Goal: Find specific page/section: Find specific page/section

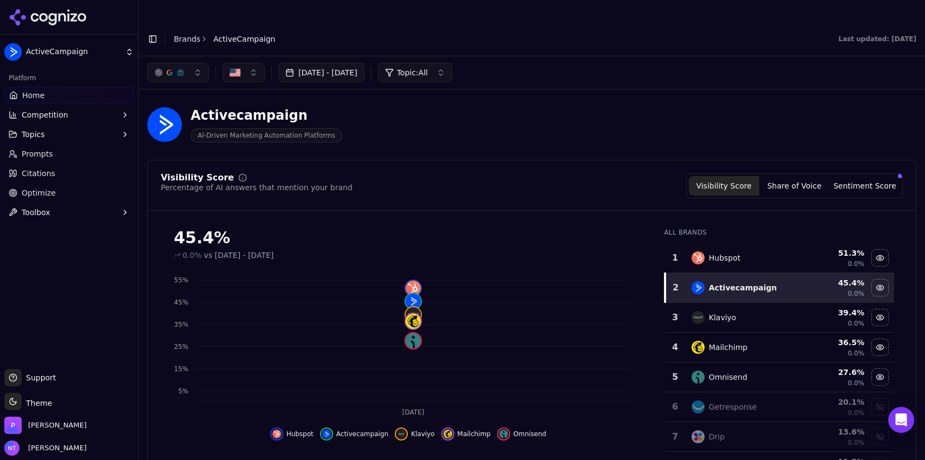
click at [190, 35] on link "Brands" at bounding box center [187, 39] width 27 height 9
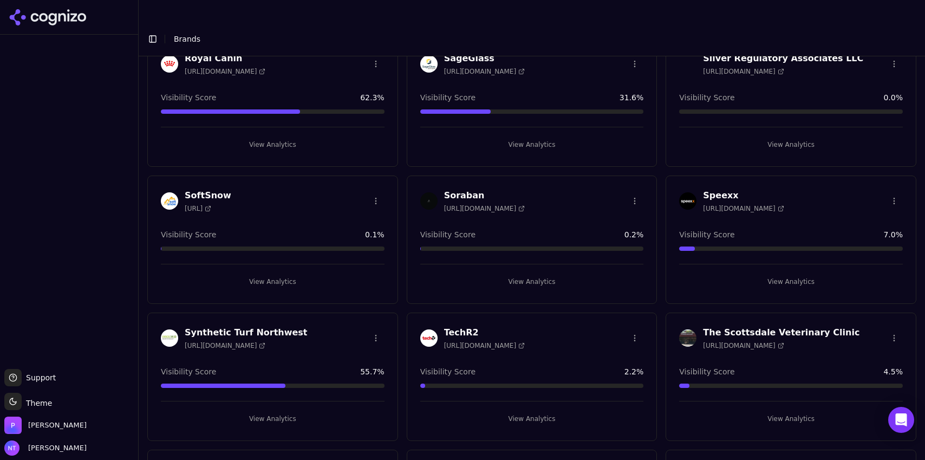
scroll to position [1138, 0]
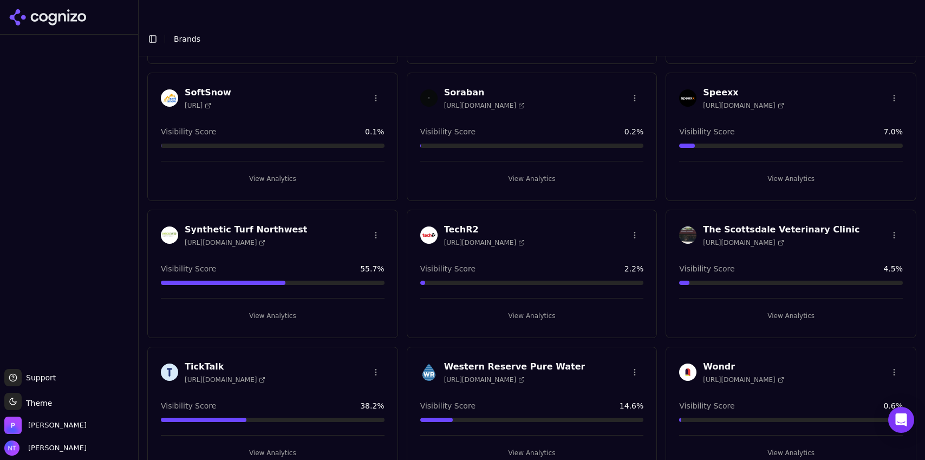
click at [276, 444] on button "View Analytics" at bounding box center [273, 452] width 224 height 17
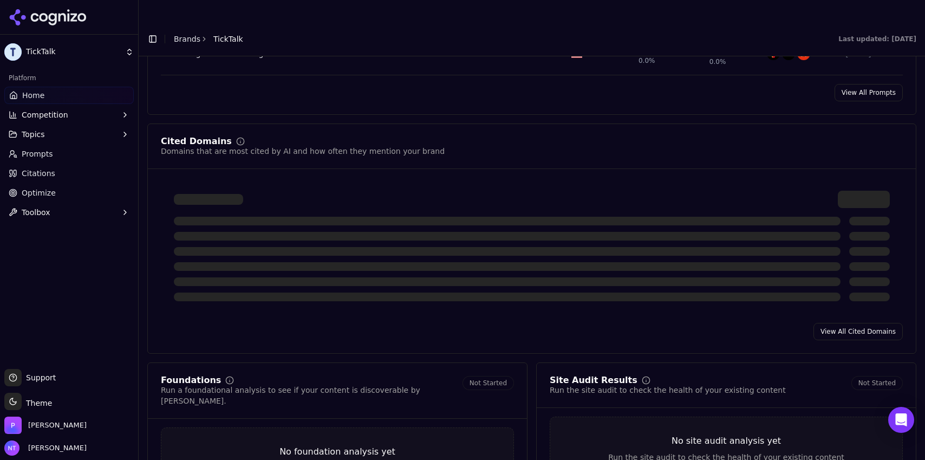
scroll to position [1074, 0]
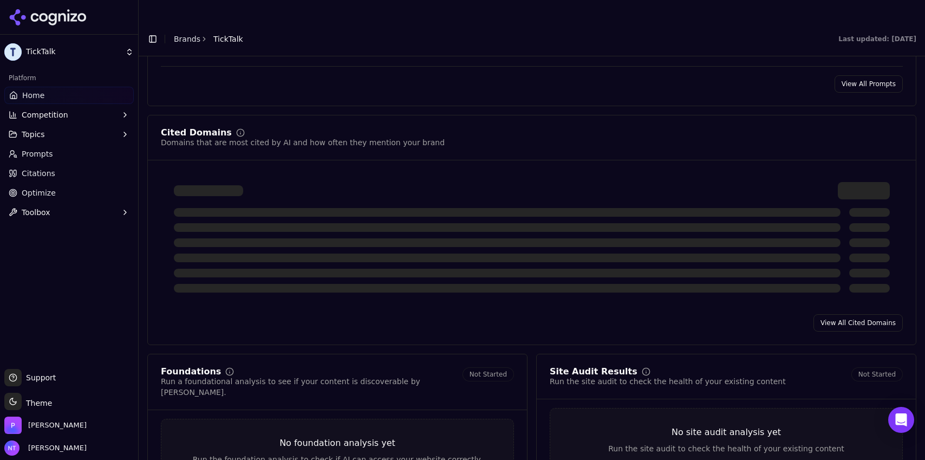
click at [840, 314] on link "View All Cited Domains" at bounding box center [857, 322] width 89 height 17
